Goal: Task Accomplishment & Management: Manage account settings

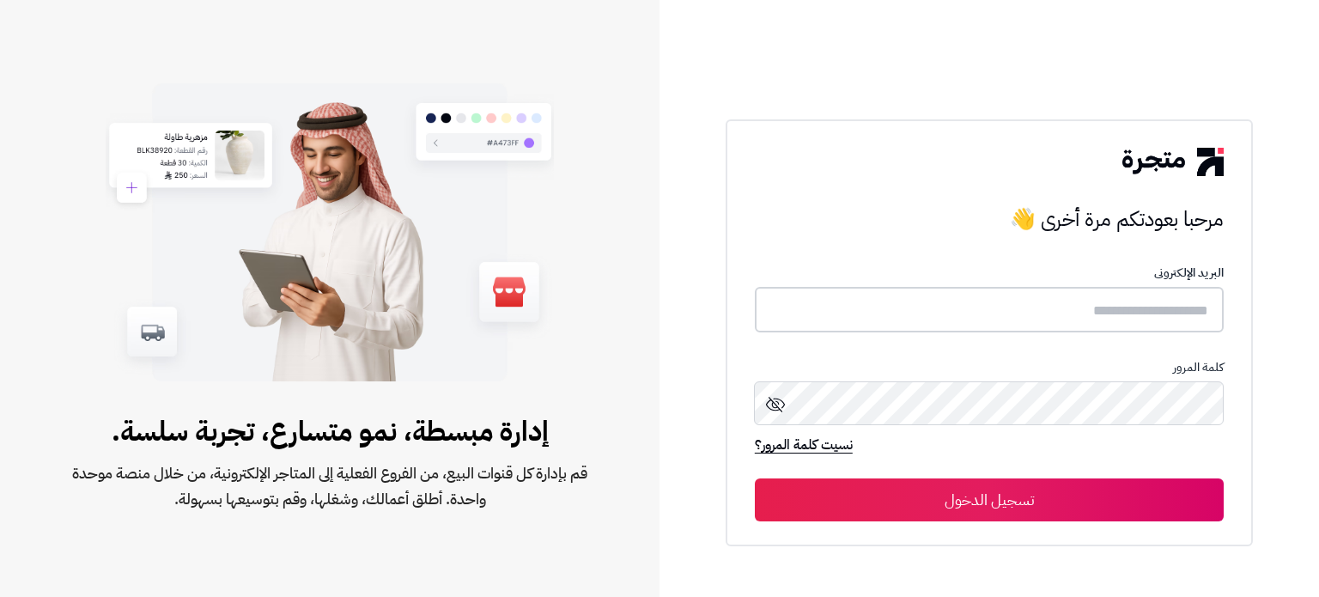
type input "**********"
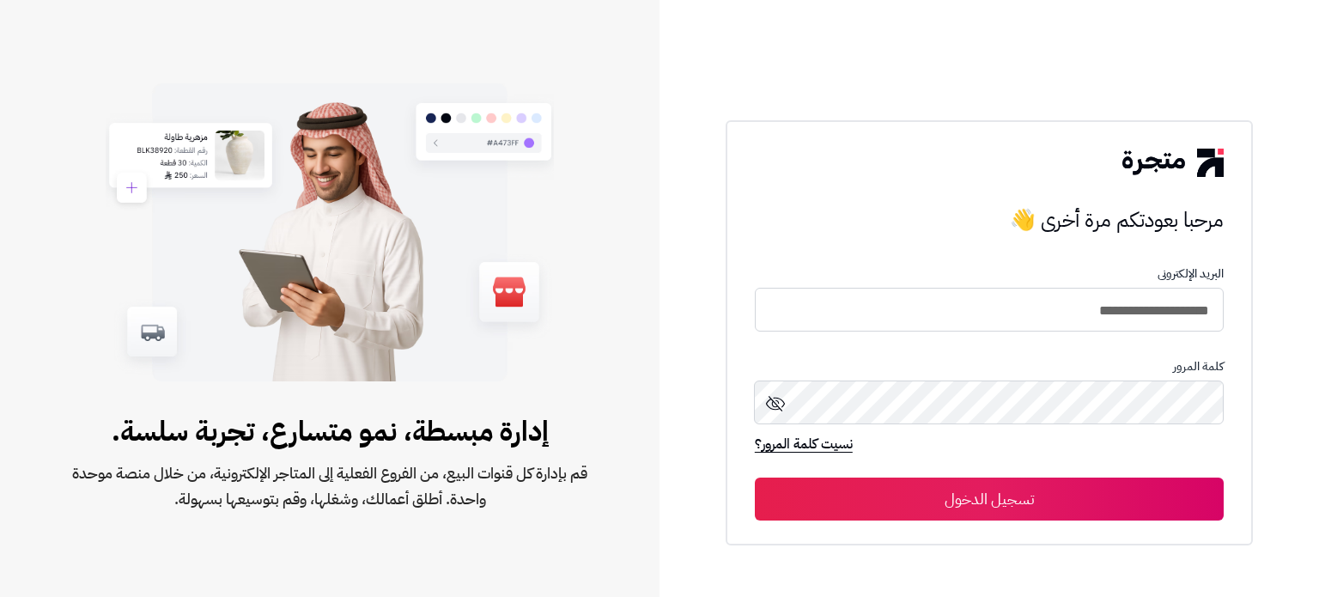
click at [1003, 492] on button "تسجيل الدخول" at bounding box center [989, 498] width 469 height 43
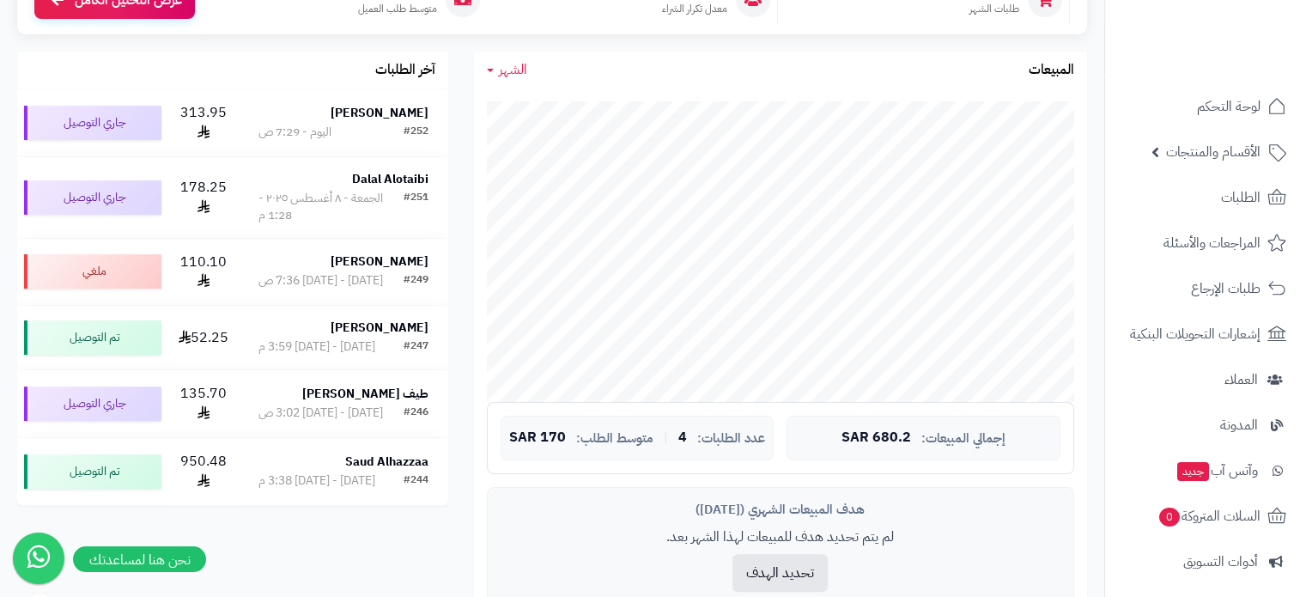
scroll to position [266, 0]
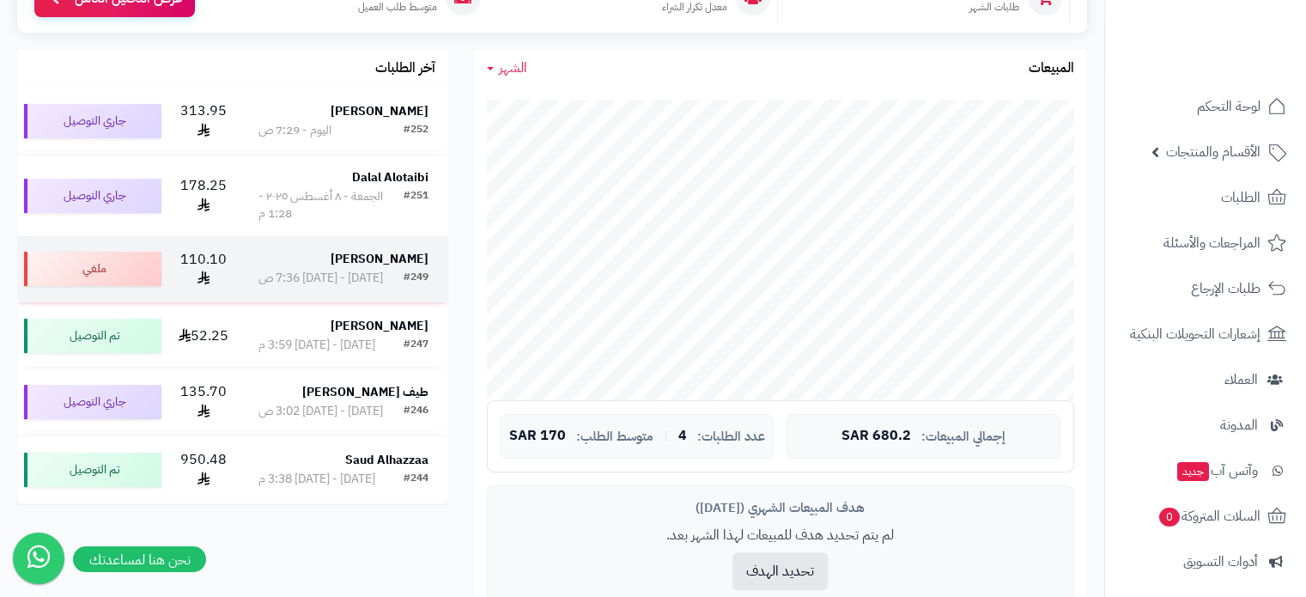
click at [393, 266] on strong "[PERSON_NAME]" at bounding box center [380, 259] width 98 height 18
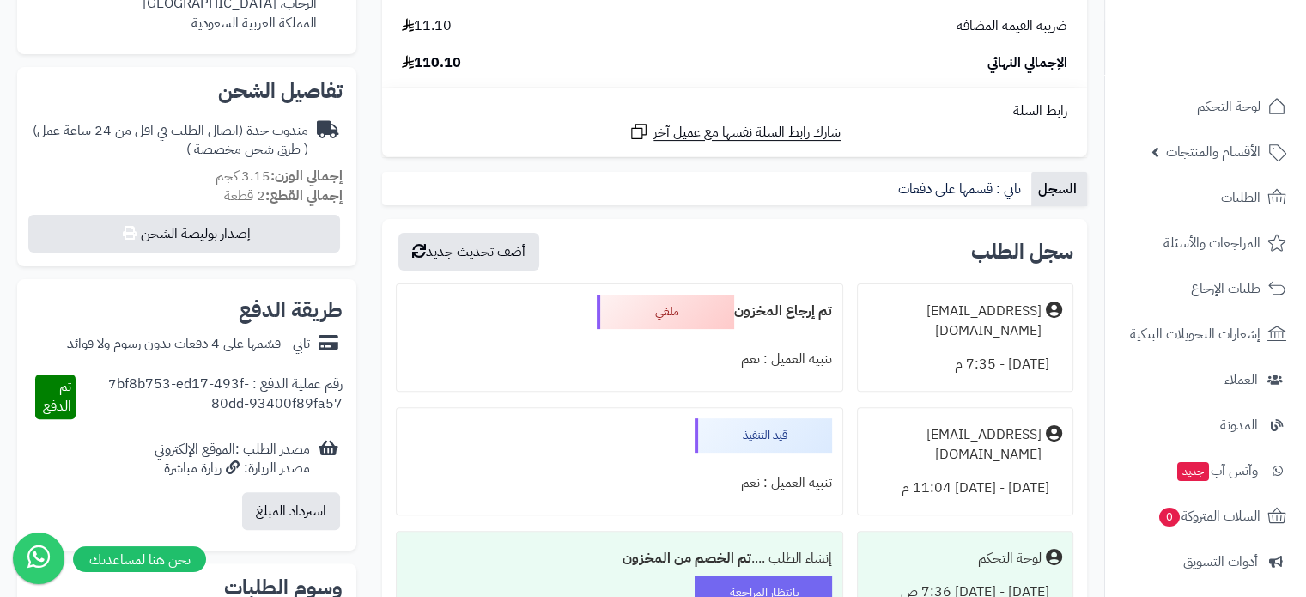
scroll to position [481, 0]
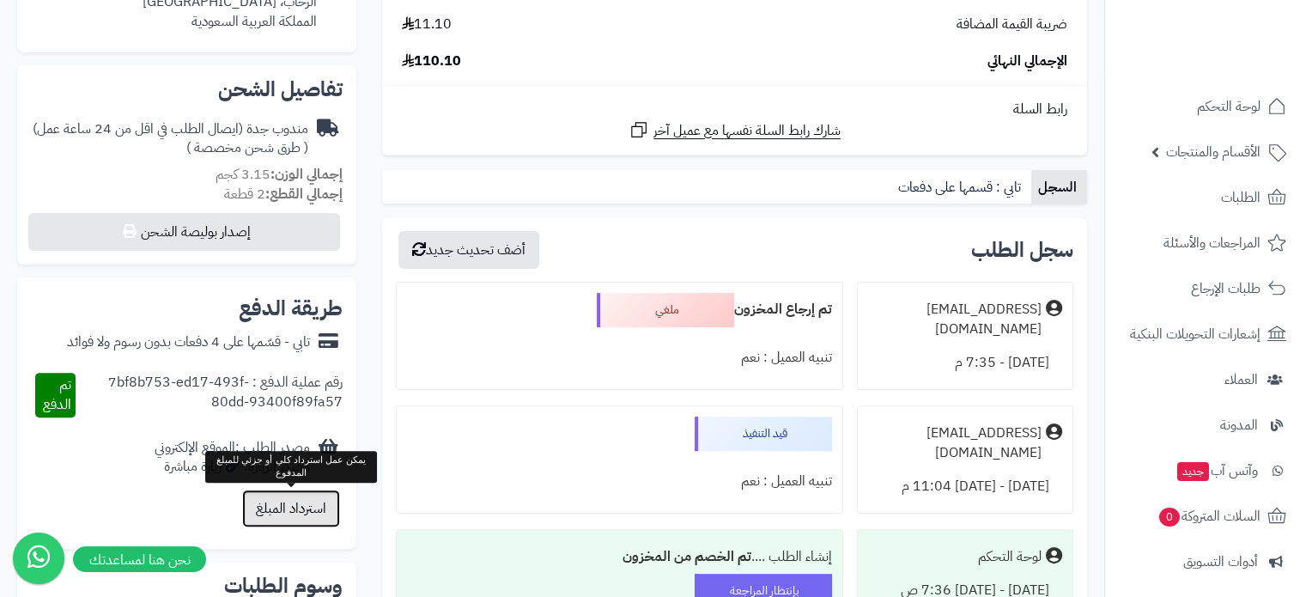
click at [307, 513] on button "استرداد المبلغ" at bounding box center [291, 508] width 98 height 38
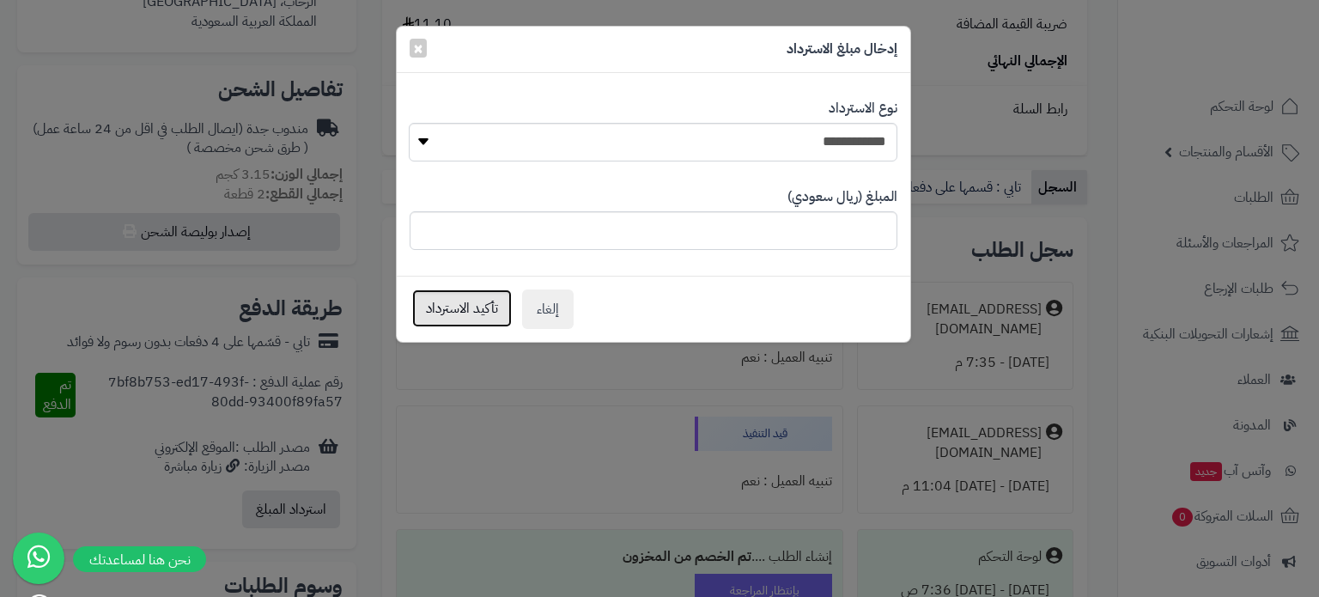
click at [472, 312] on button "تأكيد الاسترداد" at bounding box center [462, 308] width 100 height 38
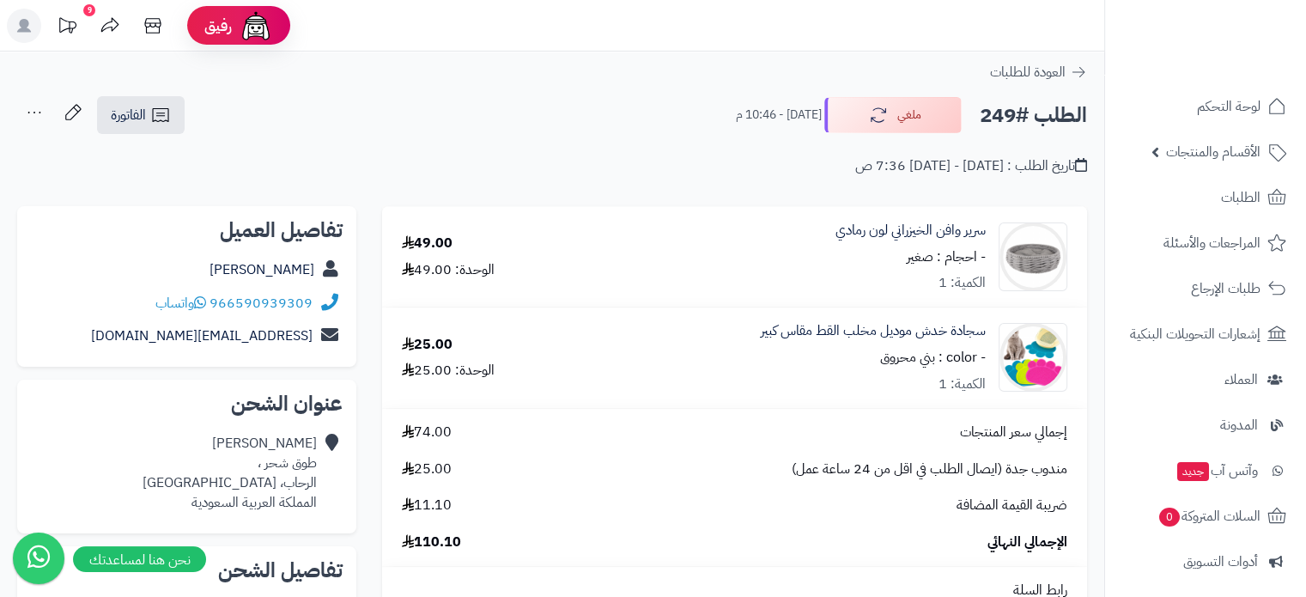
click at [373, 161] on div "تاريخ الطلب : [DATE] - [DATE] 7:36 ص" at bounding box center [552, 156] width 1070 height 40
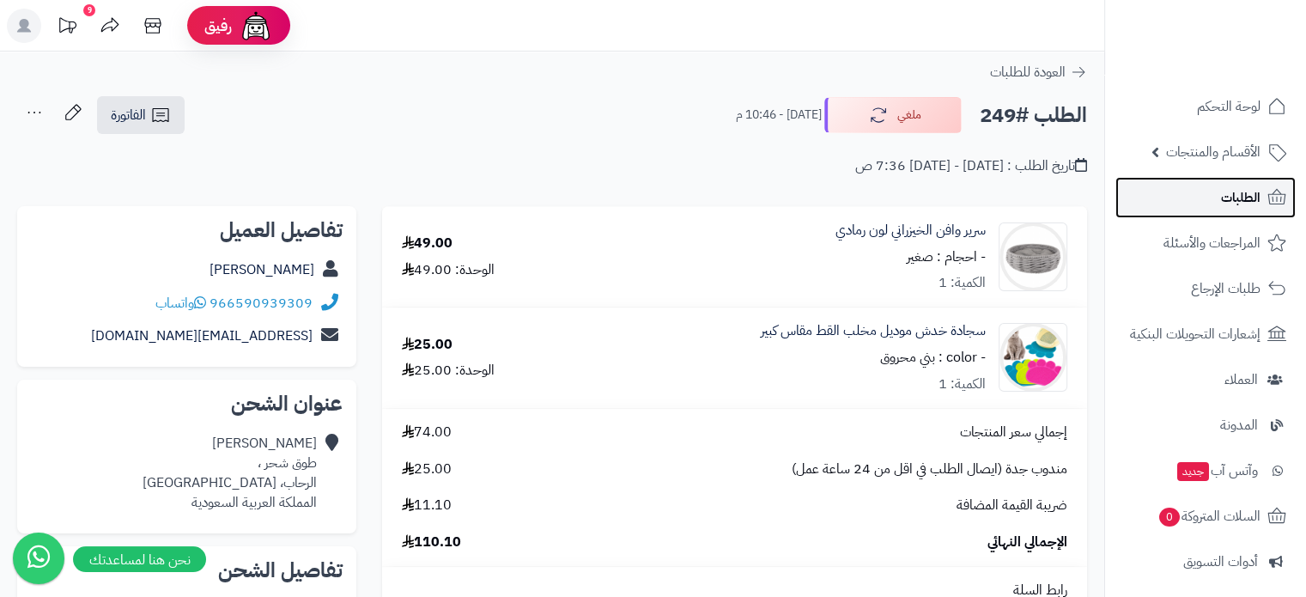
click at [1253, 197] on span "الطلبات" at bounding box center [1240, 197] width 39 height 24
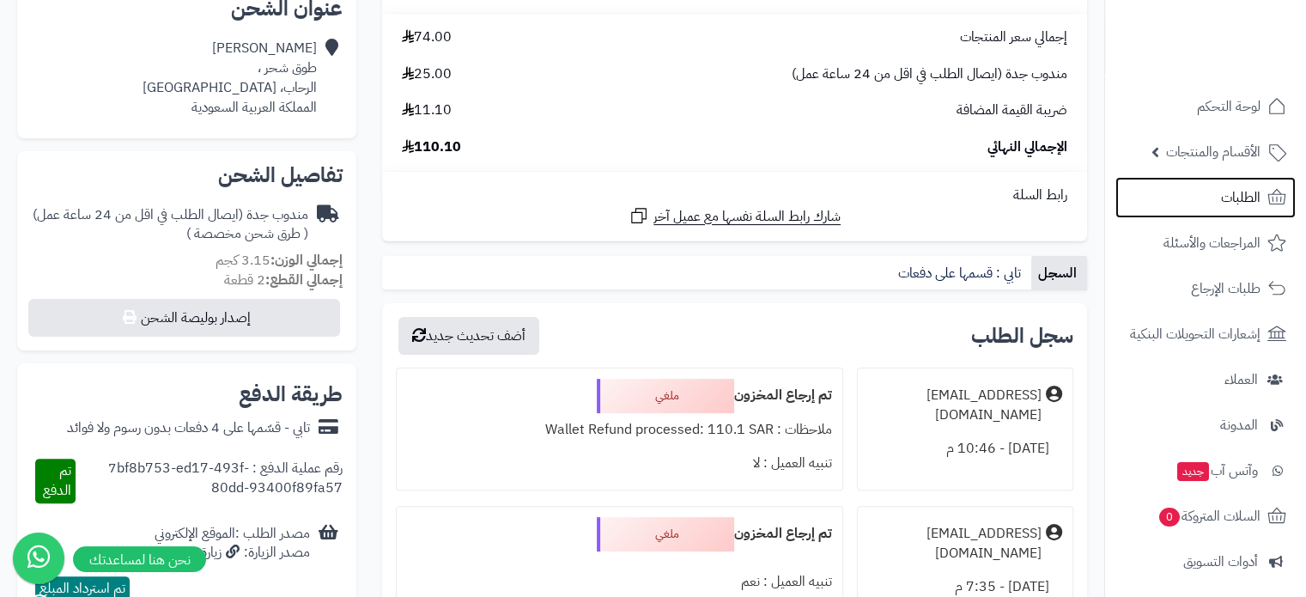
scroll to position [393, 0]
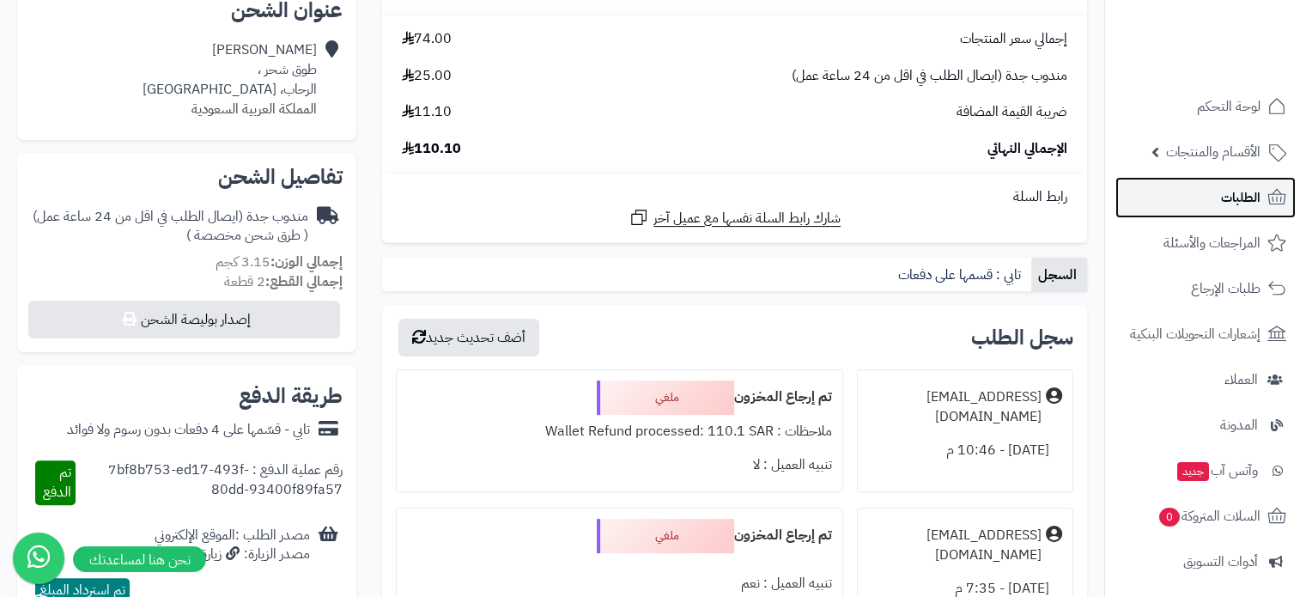
click at [1216, 196] on link "الطلبات" at bounding box center [1205, 197] width 180 height 41
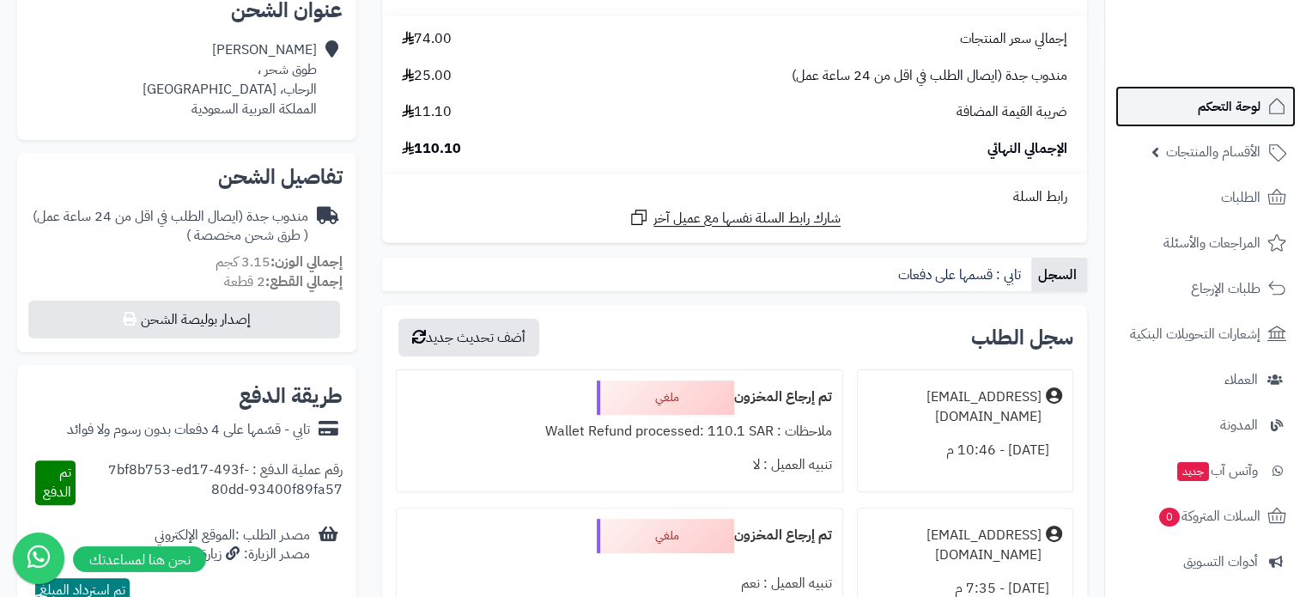
click at [1233, 105] on span "لوحة التحكم" at bounding box center [1229, 106] width 63 height 24
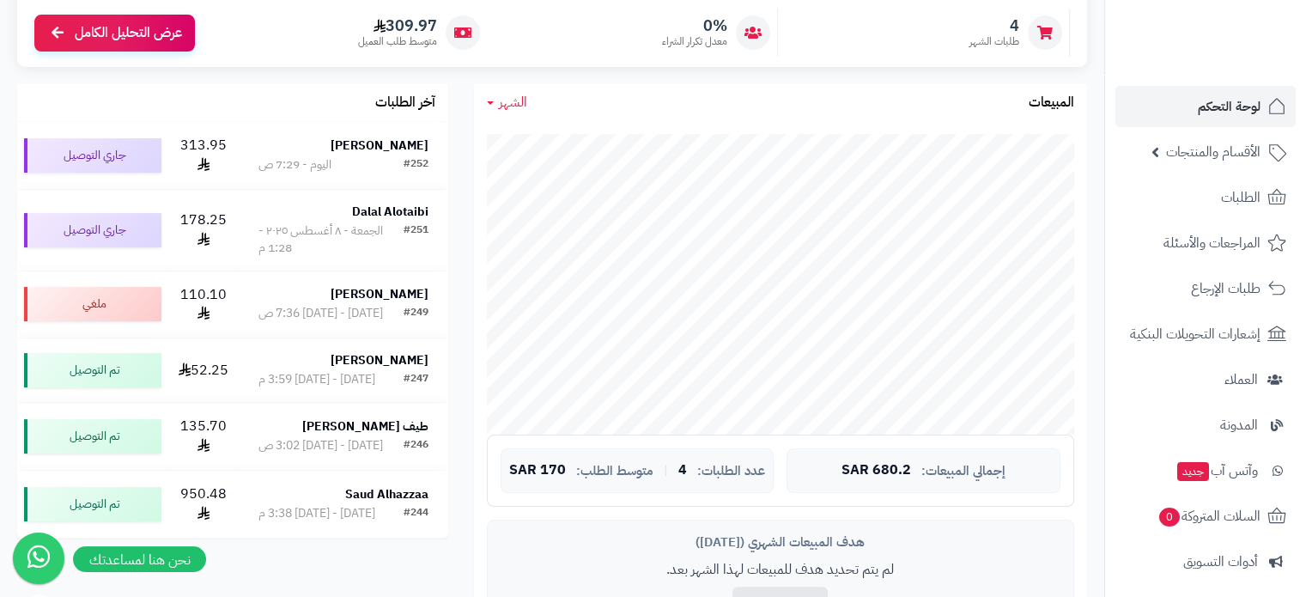
scroll to position [325, 0]
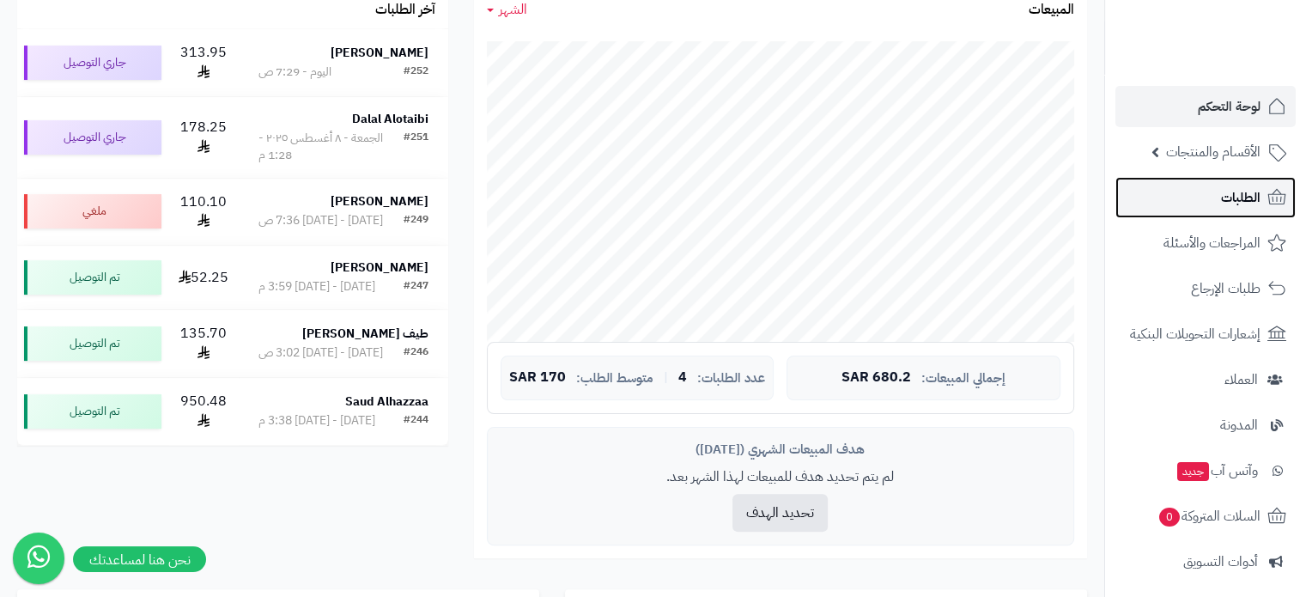
click at [1233, 205] on span "الطلبات" at bounding box center [1240, 197] width 39 height 24
